Goal: Navigation & Orientation: Find specific page/section

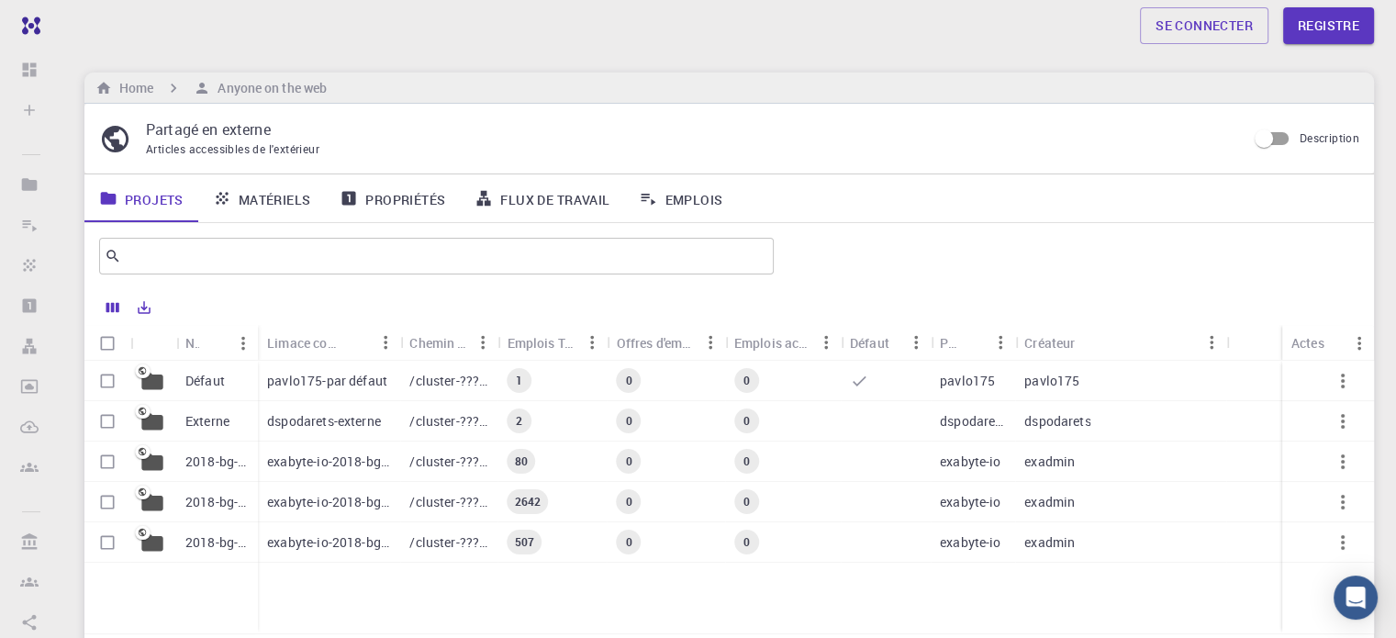
click at [241, 201] on font "Matériels" at bounding box center [275, 198] width 72 height 17
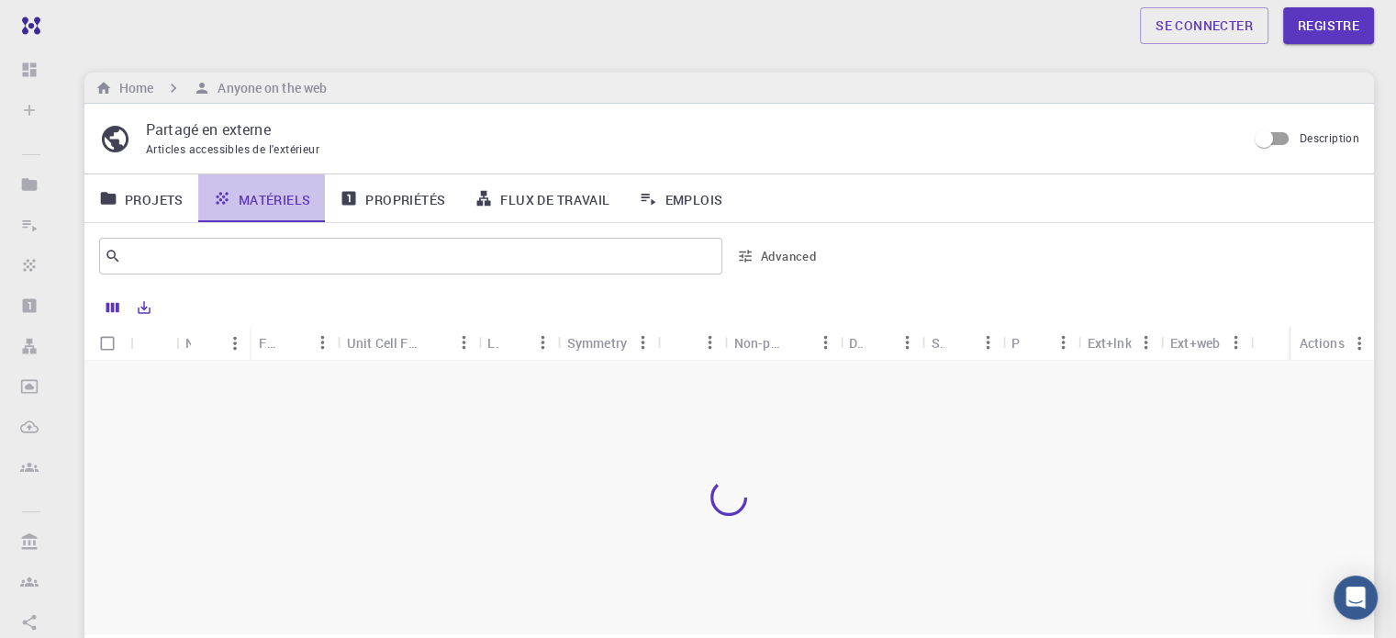
click at [241, 201] on font "Matériels" at bounding box center [275, 198] width 72 height 17
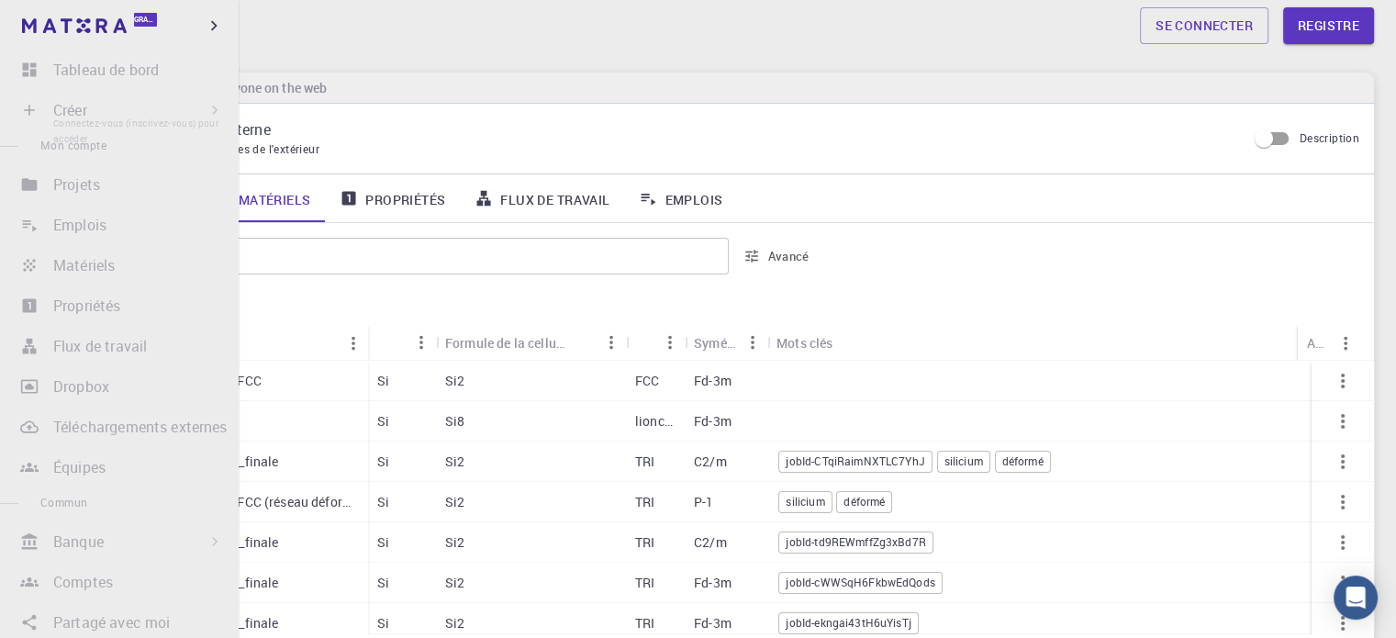
click at [191, 111] on li "Créer Connectez-vous (inscrivez-vous) pour accéder Nouvel emploi Nouveau matéri…" at bounding box center [119, 110] width 239 height 37
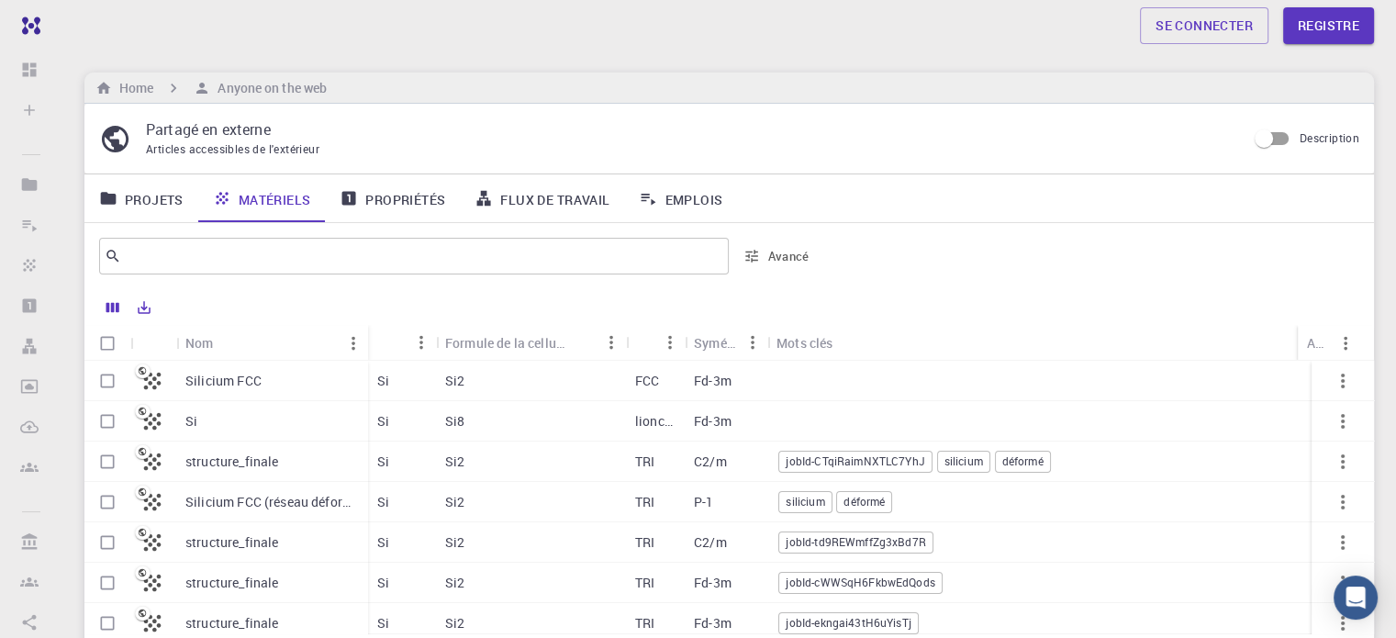
click at [148, 194] on font "Projets" at bounding box center [154, 198] width 59 height 17
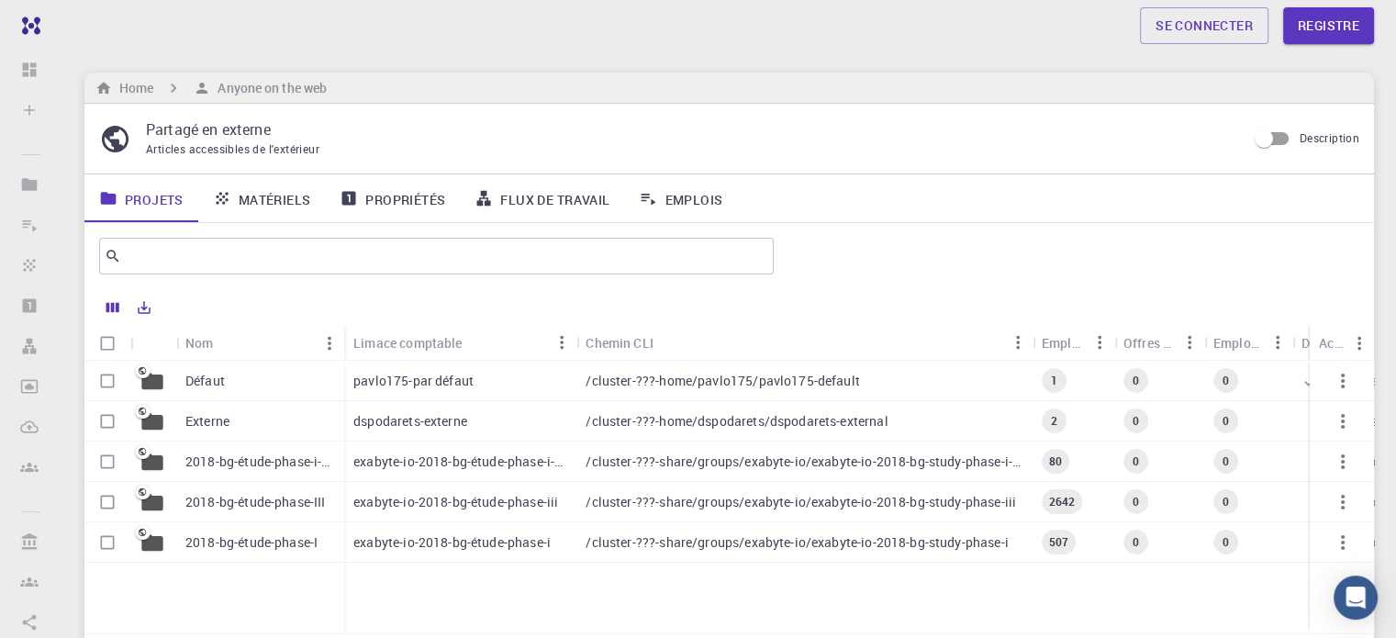
scroll to position [185, 0]
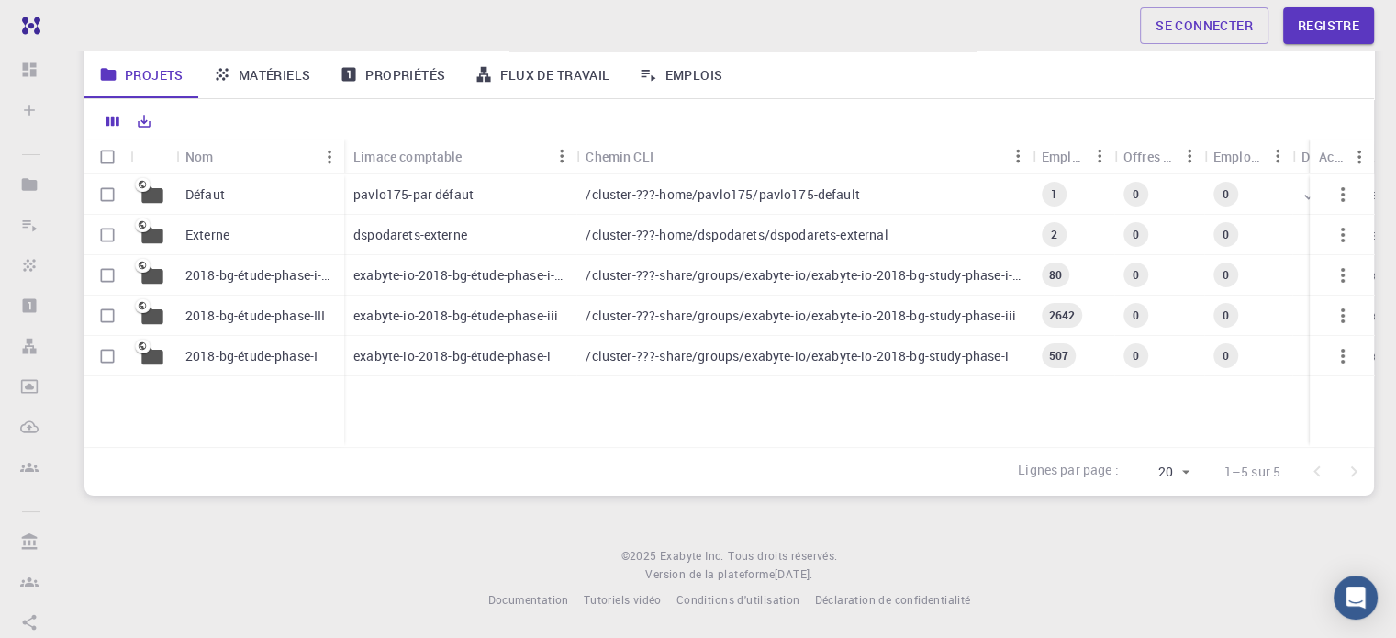
click at [239, 208] on div "Défaut" at bounding box center [260, 194] width 168 height 40
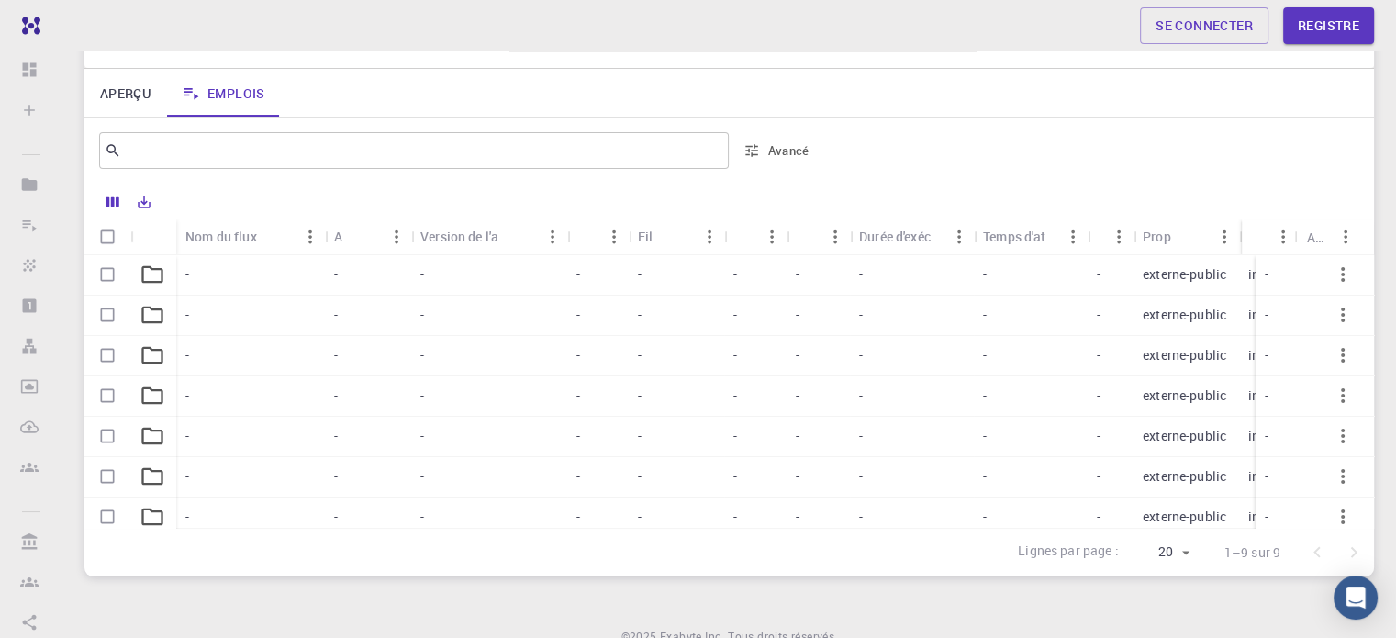
scroll to position [205, 0]
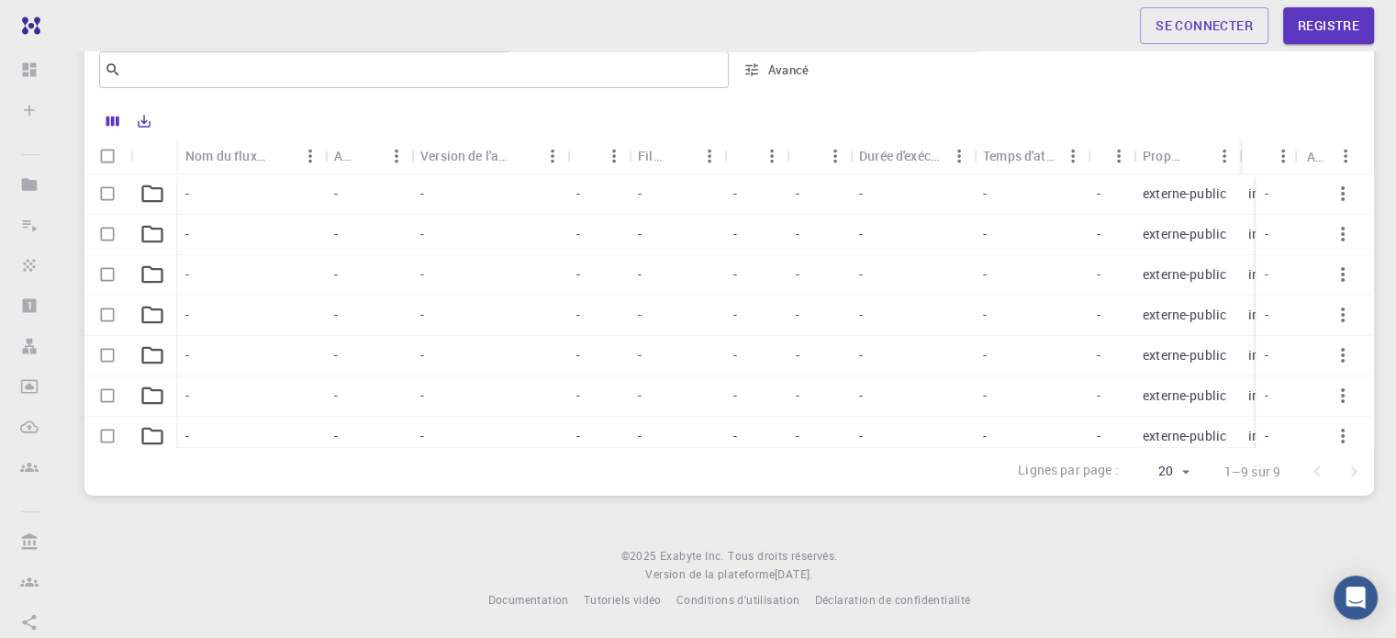
click at [273, 273] on div "-" at bounding box center [250, 275] width 149 height 40
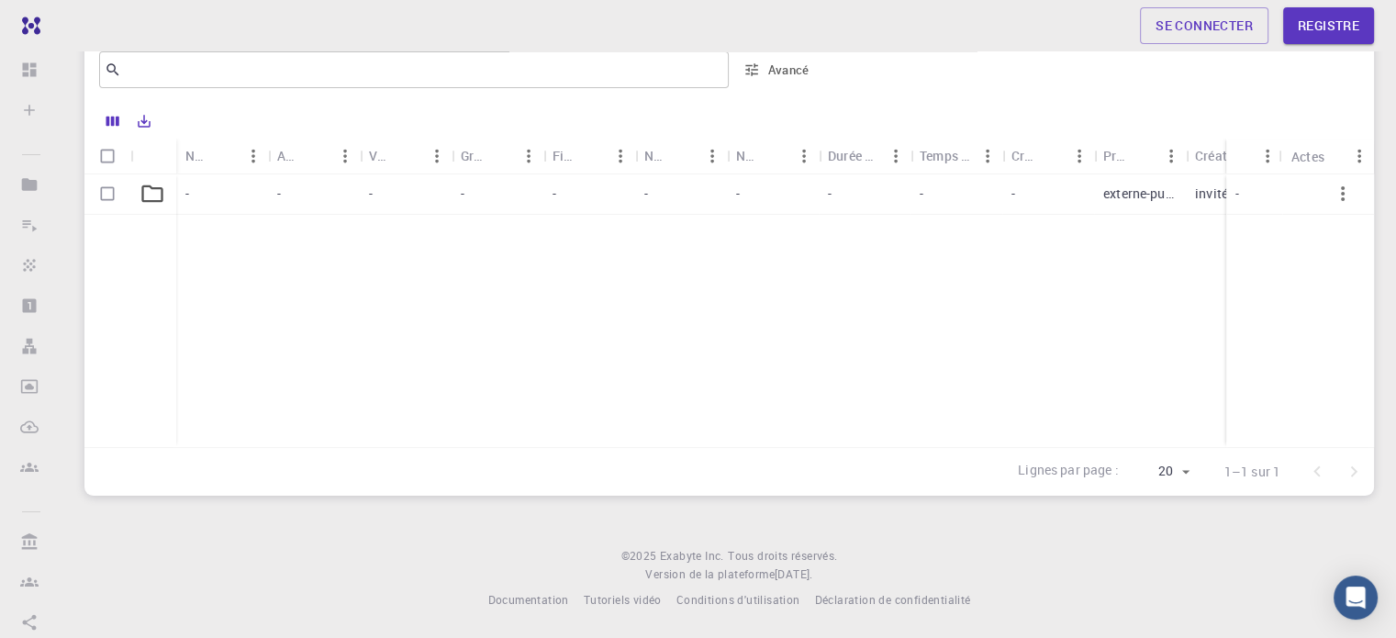
click at [239, 187] on div "-" at bounding box center [222, 194] width 92 height 40
click at [239, 207] on div "-" at bounding box center [222, 194] width 92 height 40
click at [255, 199] on div "-" at bounding box center [222, 194] width 92 height 40
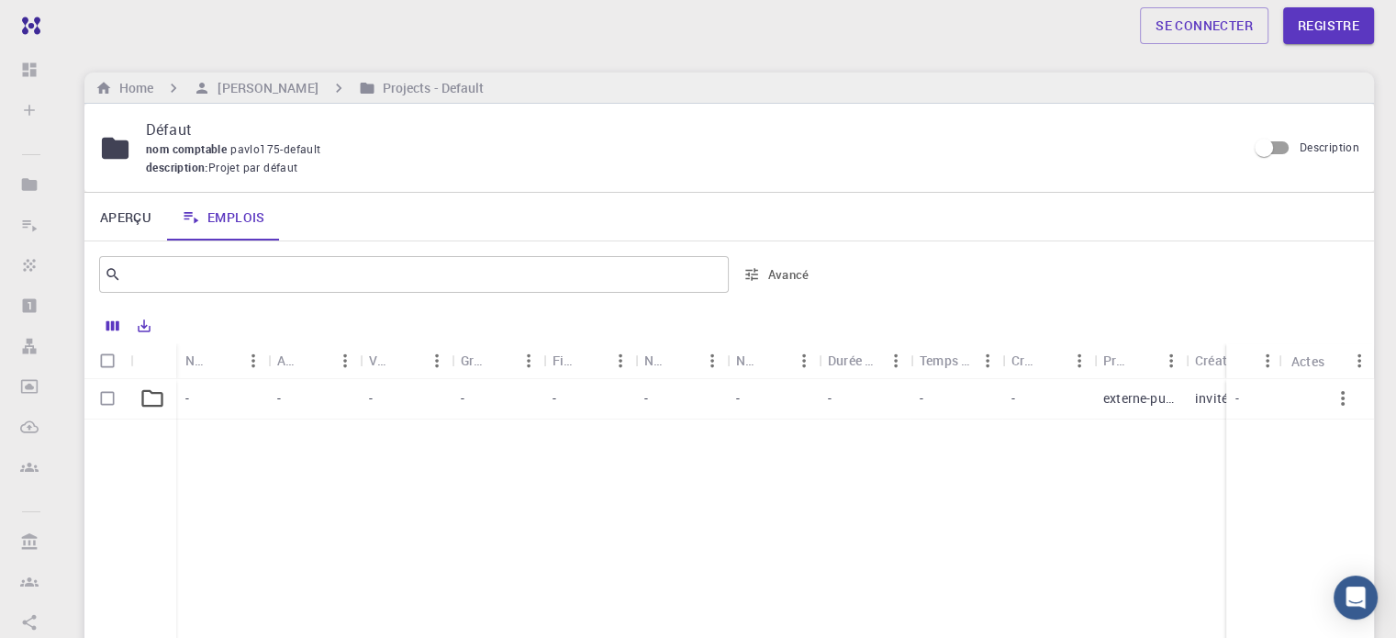
drag, startPoint x: 128, startPoint y: 217, endPoint x: 172, endPoint y: 186, distance: 53.2
click at [128, 217] on font "Aperçu" at bounding box center [125, 216] width 51 height 17
